Goal: Transaction & Acquisition: Purchase product/service

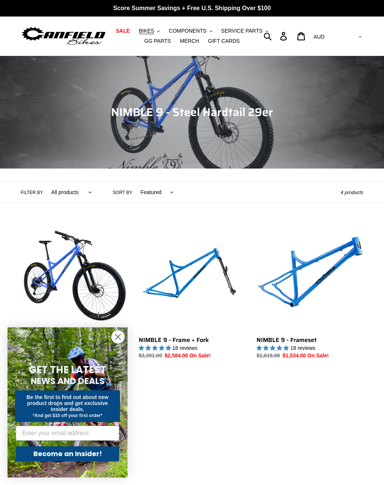
click at [158, 29] on button "BIKES .cls-1{fill:#231f20}" at bounding box center [149, 31] width 29 height 10
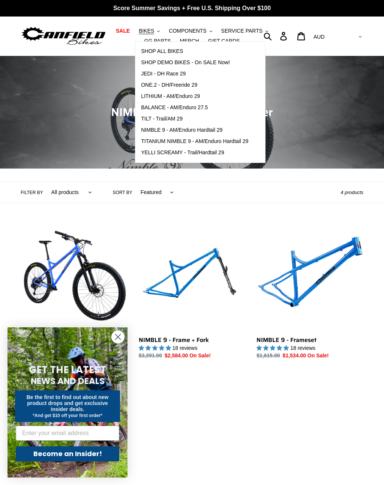
click at [221, 153] on span "YELLI SCREAMY - Trail/Hardtail 29" at bounding box center [182, 152] width 83 height 6
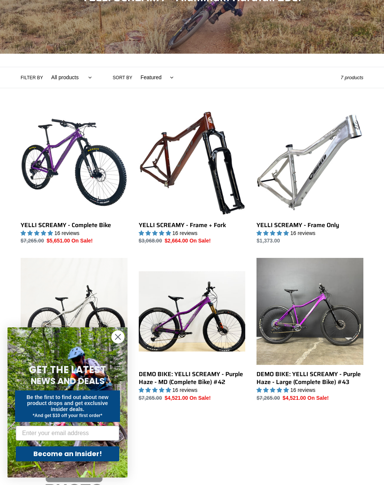
scroll to position [115, 0]
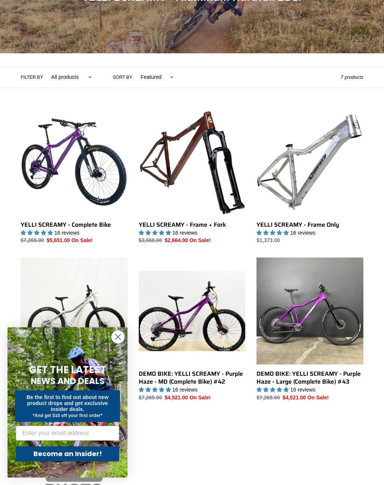
click at [336, 163] on link "YELLI SCREAMY - Frame Only" at bounding box center [310, 176] width 107 height 136
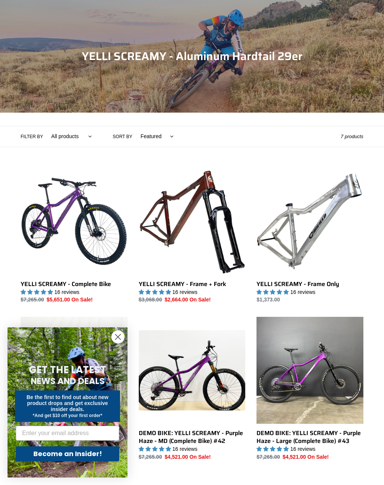
scroll to position [127, 0]
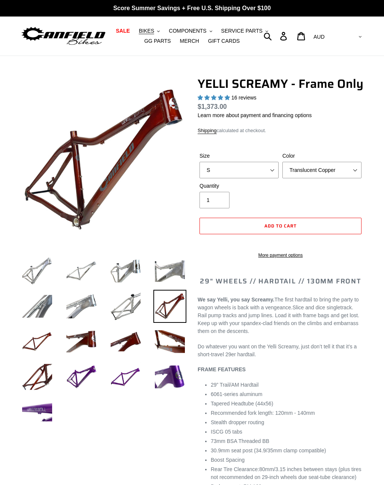
select select "highest-rating"
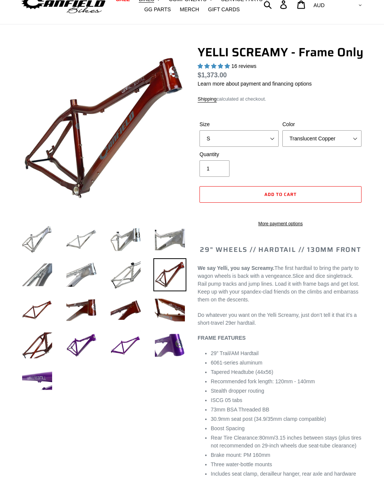
scroll to position [35, 0]
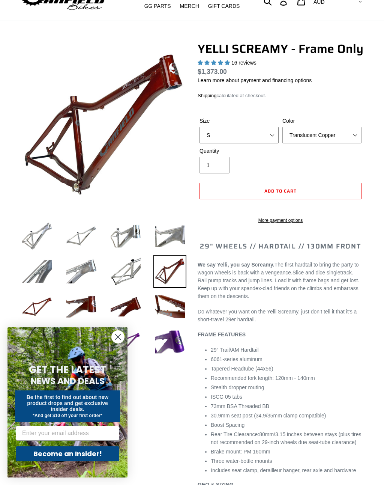
click at [270, 135] on select "S M L XL" at bounding box center [239, 135] width 79 height 17
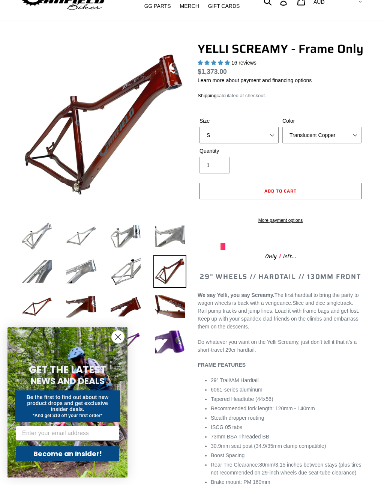
select select "M"
click at [354, 134] on select "Translucent Copper Purple Haze Raw" at bounding box center [321, 135] width 79 height 17
select select "Purple Haze"
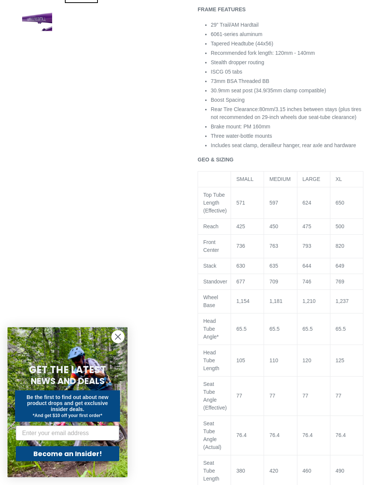
scroll to position [390, 0]
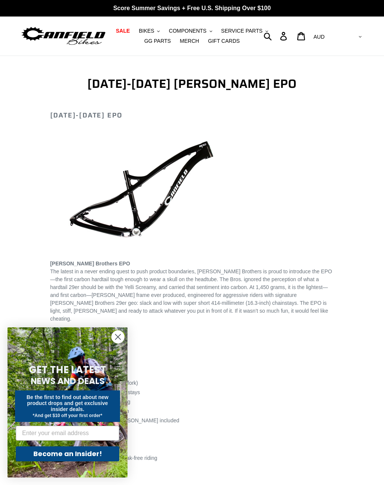
click at [121, 339] on circle "Close dialog" at bounding box center [118, 336] width 12 height 12
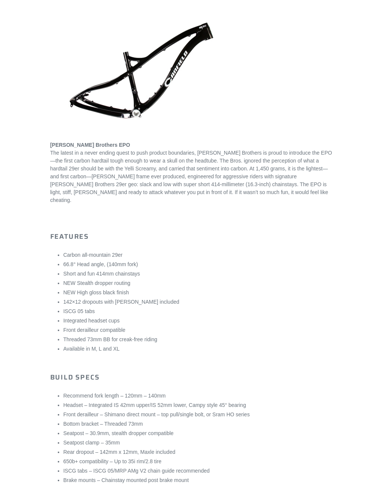
scroll to position [117, 0]
